Goal: Task Accomplishment & Management: Use online tool/utility

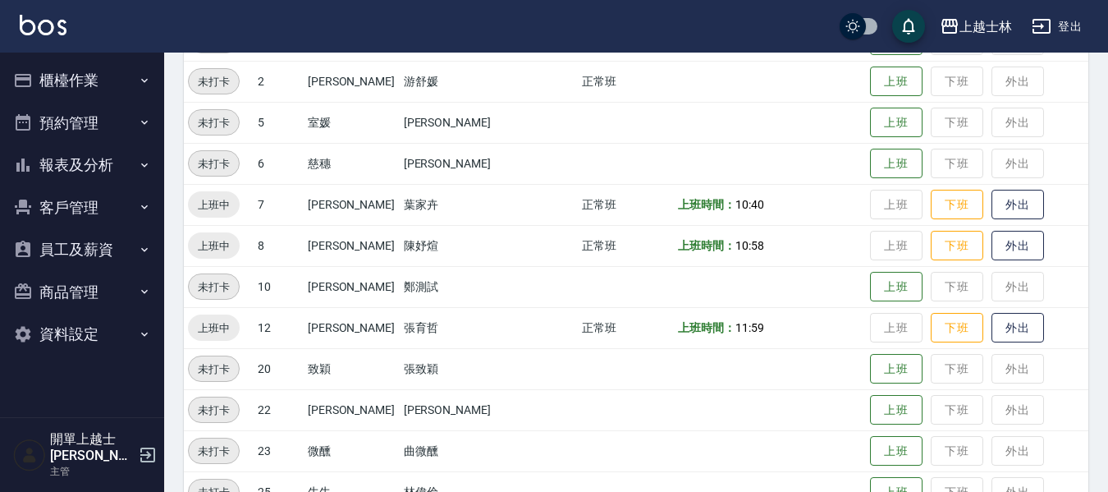
scroll to position [245, 0]
click at [82, 65] on button "櫃檯作業" at bounding box center [82, 80] width 151 height 43
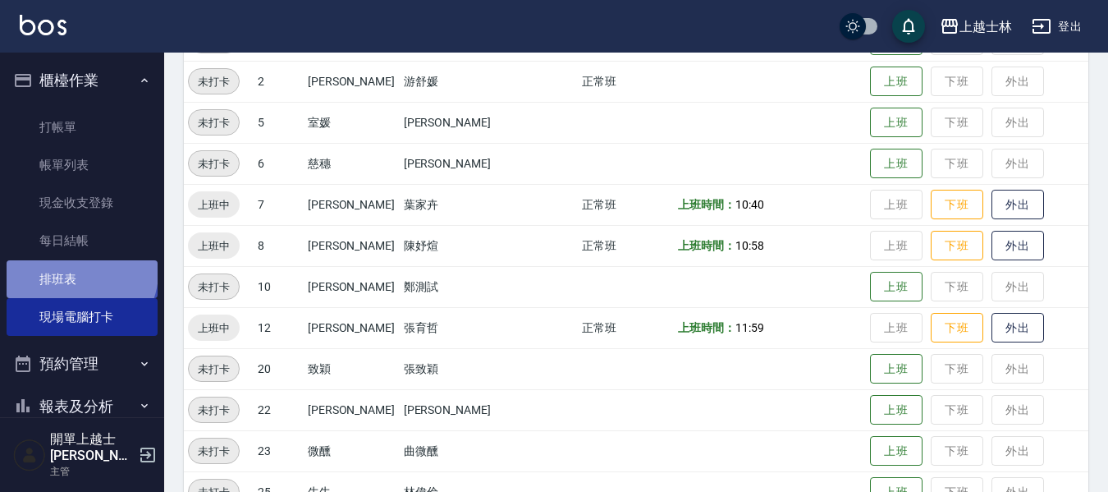
click at [80, 272] on link "排班表" at bounding box center [82, 279] width 151 height 38
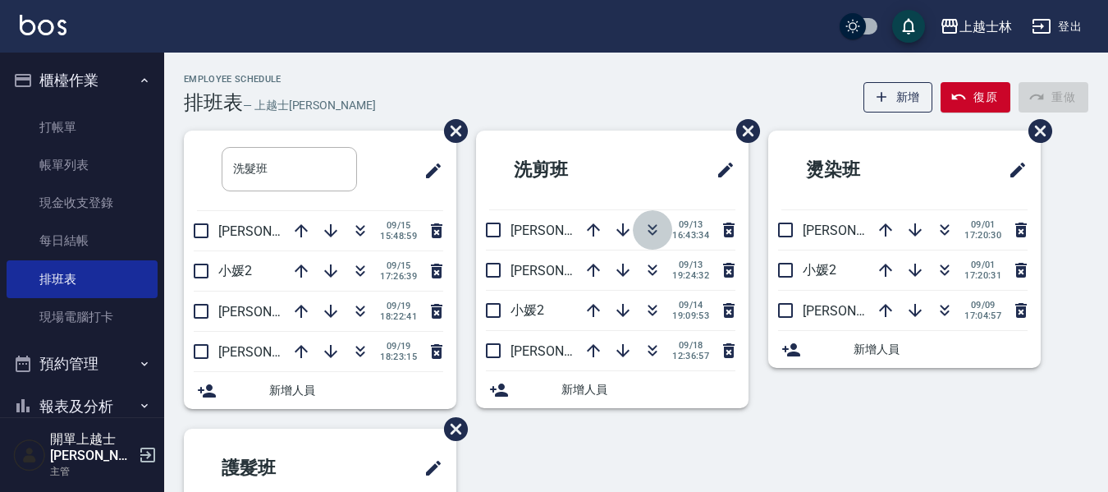
click at [652, 224] on icon "button" at bounding box center [653, 230] width 20 height 20
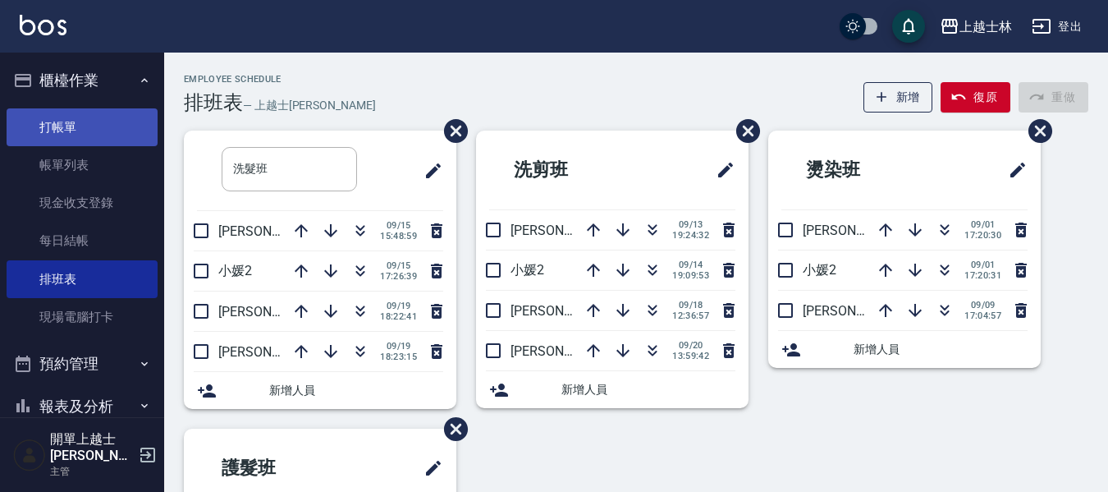
click at [82, 114] on link "打帳單" at bounding box center [82, 127] width 151 height 38
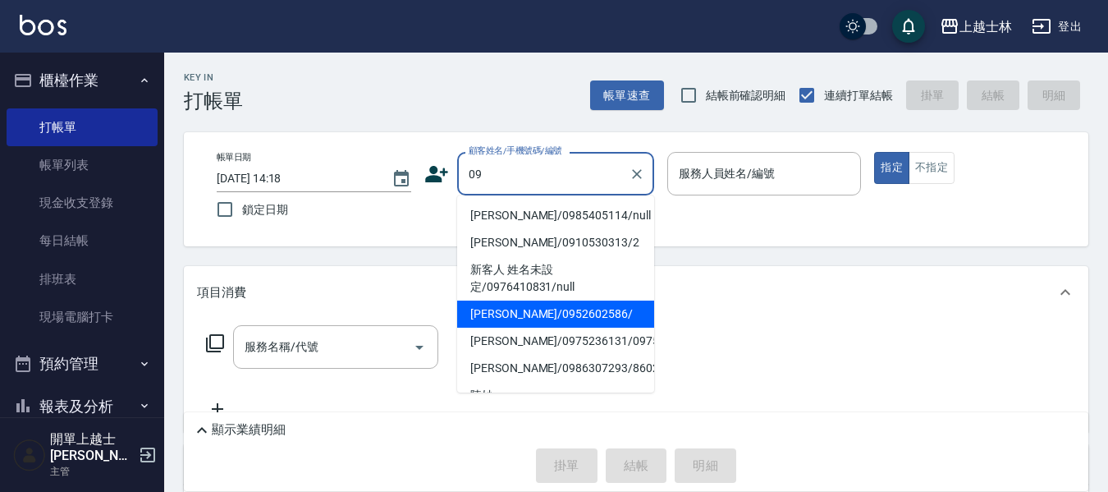
type input "哲哲/0952602586/"
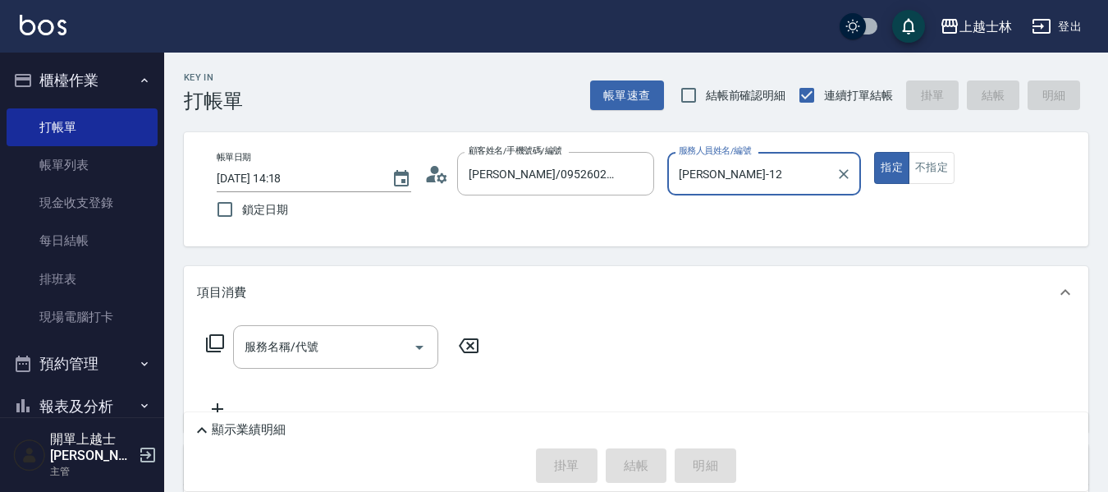
type input "哲哲-12"
click at [874, 152] on button "指定" at bounding box center [891, 168] width 35 height 32
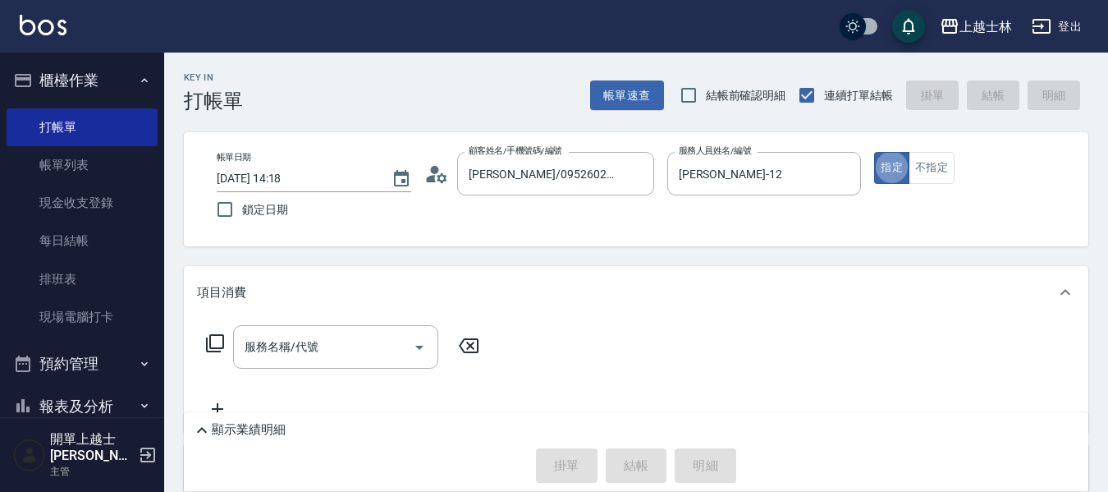
type button "true"
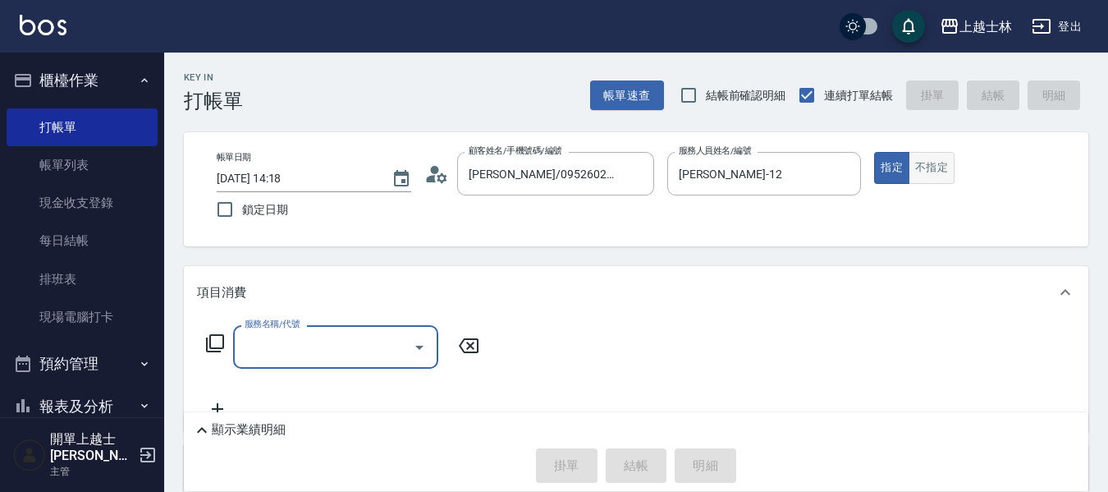
click at [937, 174] on button "不指定" at bounding box center [932, 168] width 46 height 32
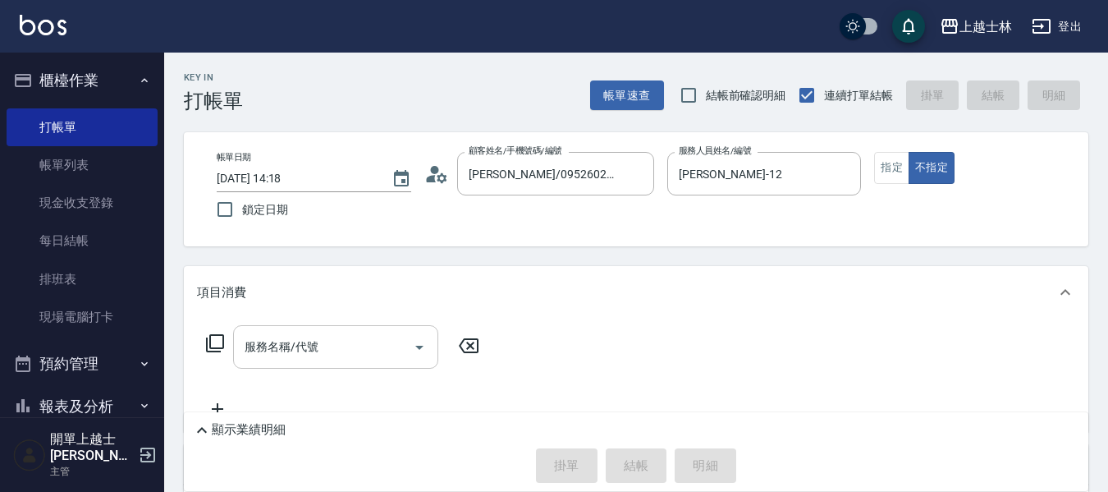
click at [260, 340] on div "服務名稱/代號 服務名稱/代號" at bounding box center [335, 346] width 205 height 43
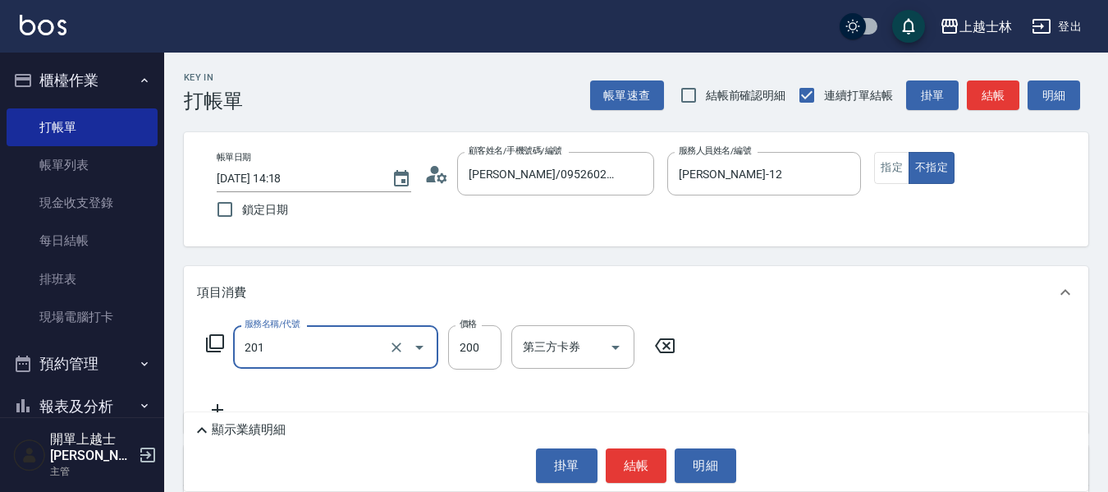
type input "B級單剪(201)"
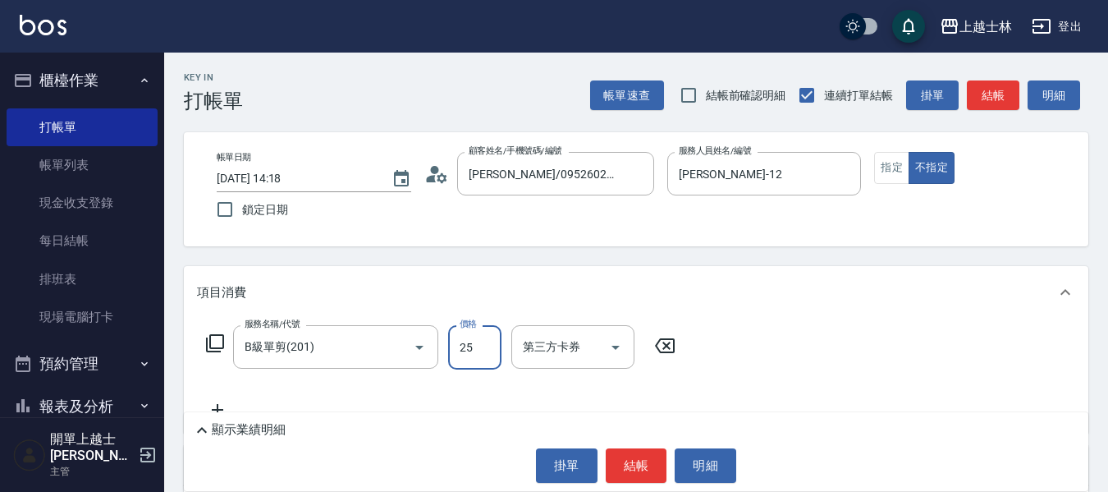
type input "250"
